Goal: Task Accomplishment & Management: Manage account settings

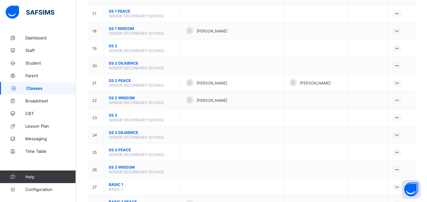
scroll to position [347, 0]
click at [208, 76] on td "[PERSON_NAME]" at bounding box center [232, 82] width 103 height 17
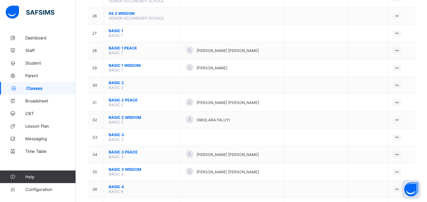
scroll to position [505, 0]
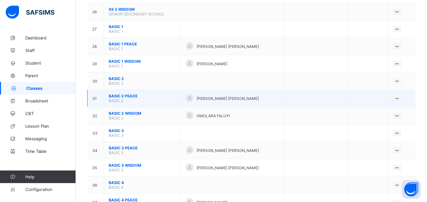
click at [126, 97] on span "BASIC 2 PEACE" at bounding box center [142, 96] width 67 height 5
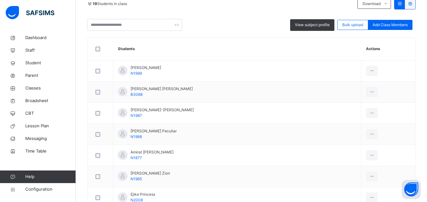
scroll to position [126, 0]
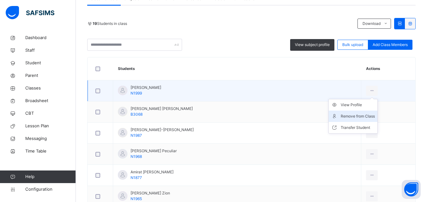
click at [359, 113] on li "Remove from Class" at bounding box center [352, 116] width 49 height 11
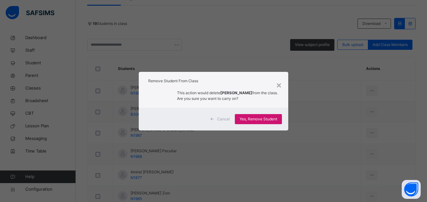
click at [263, 122] on span "Yes, Remove Student" at bounding box center [258, 120] width 38 height 6
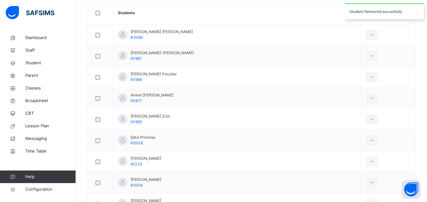
scroll to position [189, 0]
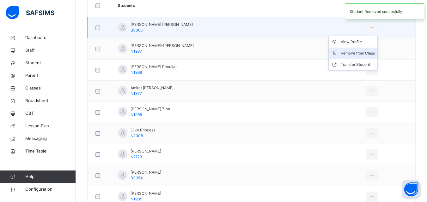
click at [352, 52] on div "Remove from Class" at bounding box center [357, 53] width 34 height 6
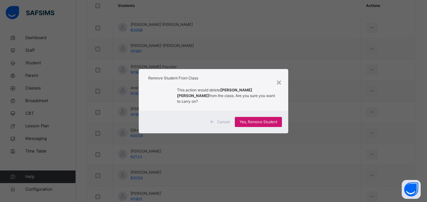
click at [273, 119] on span "Yes, Remove Student" at bounding box center [258, 122] width 38 height 6
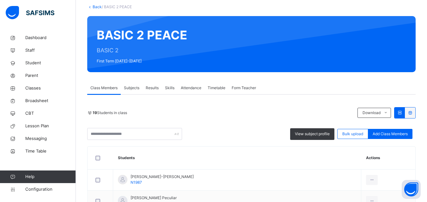
scroll to position [158, 0]
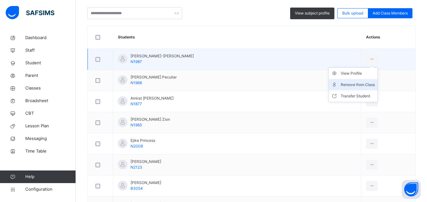
click at [354, 81] on li "Remove from Class" at bounding box center [352, 84] width 49 height 11
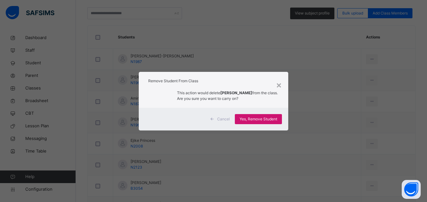
click at [248, 118] on span "Yes, Remove Student" at bounding box center [258, 120] width 38 height 6
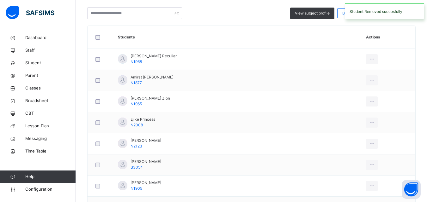
click at [0, 0] on div "Remove from Class" at bounding box center [0, 0] width 0 height 0
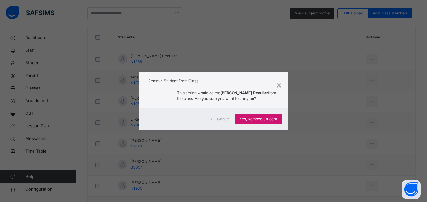
click at [255, 121] on span "Yes, Remove Student" at bounding box center [258, 120] width 38 height 6
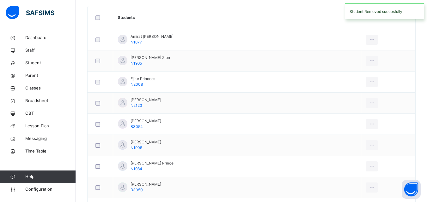
scroll to position [189, 0]
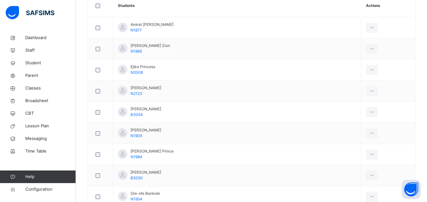
click at [0, 0] on li "Remove from Class" at bounding box center [0, 0] width 0 height 0
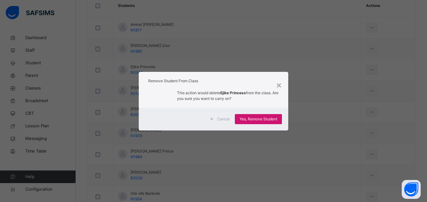
click at [249, 117] on span "Yes, Remove Student" at bounding box center [258, 120] width 38 height 6
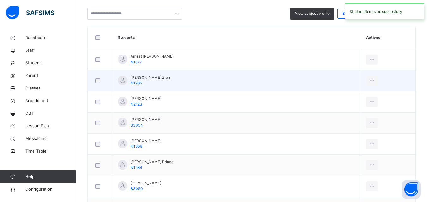
scroll to position [158, 0]
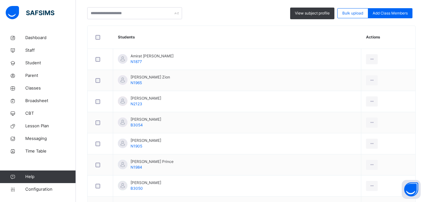
drag, startPoint x: 352, startPoint y: 106, endPoint x: 347, endPoint y: 107, distance: 5.6
click at [0, 0] on div "Remove from Class" at bounding box center [0, 0] width 0 height 0
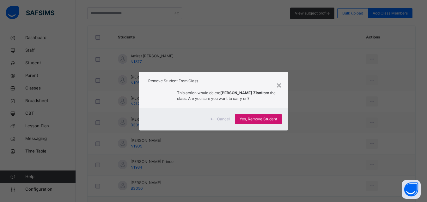
click at [255, 122] on span "Yes, Remove Student" at bounding box center [258, 120] width 38 height 6
click at [255, 119] on span "Yes, Remove Student" at bounding box center [258, 120] width 38 height 6
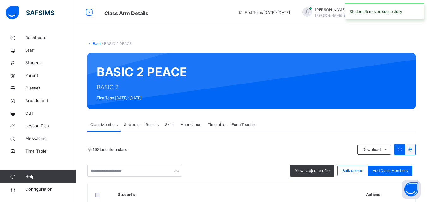
scroll to position [126, 0]
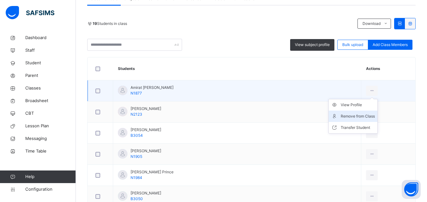
click at [350, 114] on div "Remove from Class" at bounding box center [357, 116] width 34 height 6
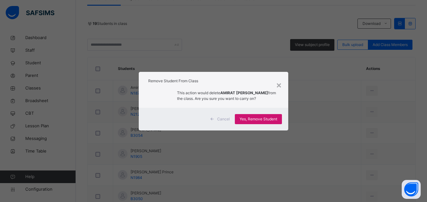
click at [261, 117] on span "Yes, Remove Student" at bounding box center [258, 120] width 38 height 6
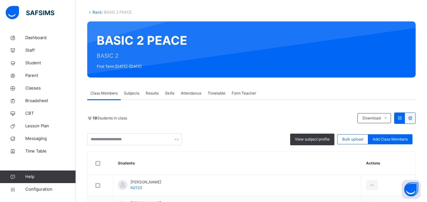
scroll to position [0, 0]
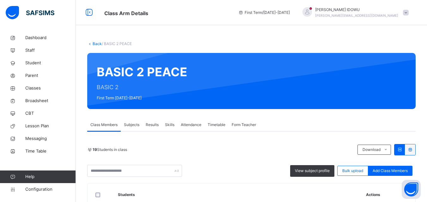
drag, startPoint x: 427, startPoint y: 0, endPoint x: 286, endPoint y: 39, distance: 146.8
